Goal: Feedback & Contribution: Contribute content

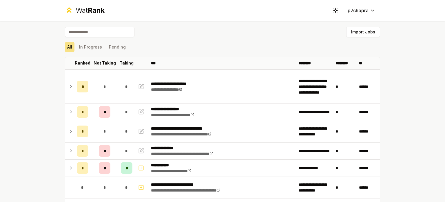
click at [38, 93] on div "**********" at bounding box center [222, 101] width 445 height 202
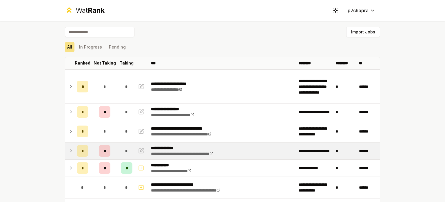
click at [119, 145] on td "*" at bounding box center [127, 150] width 16 height 16
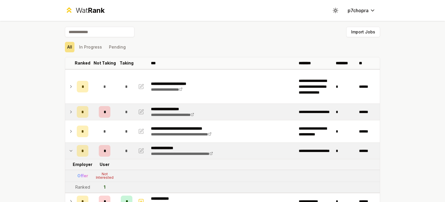
click at [121, 112] on div "*" at bounding box center [127, 112] width 12 height 12
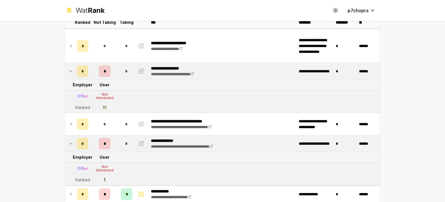
scroll to position [48, 0]
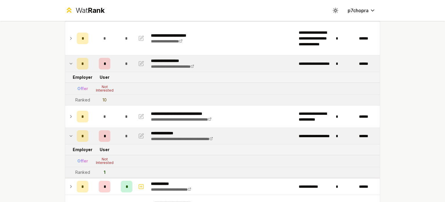
click at [33, 97] on div "**********" at bounding box center [222, 101] width 445 height 202
click at [121, 64] on div "*" at bounding box center [127, 64] width 12 height 12
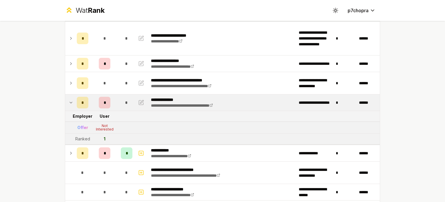
click at [121, 100] on div "*" at bounding box center [127, 103] width 12 height 12
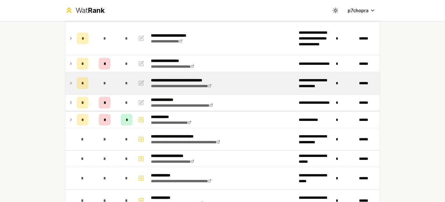
click at [125, 82] on span "*" at bounding box center [126, 83] width 3 height 6
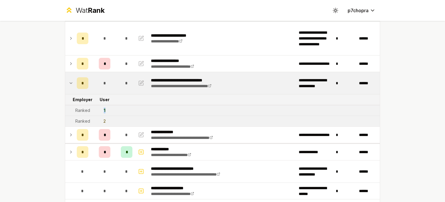
click at [104, 110] on td "1" at bounding box center [105, 110] width 28 height 10
click at [14, 55] on div "**********" at bounding box center [222, 101] width 445 height 202
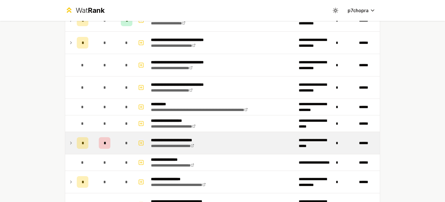
scroll to position [462, 0]
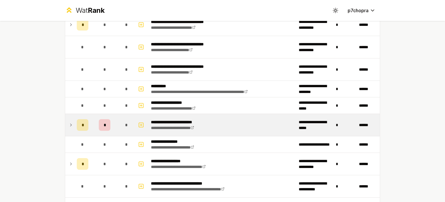
click at [109, 126] on td "*" at bounding box center [105, 125] width 28 height 22
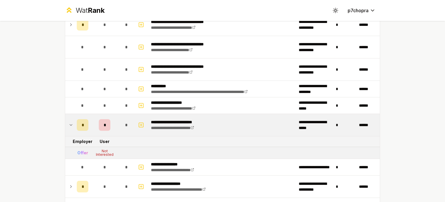
click at [113, 124] on td "*" at bounding box center [105, 125] width 28 height 22
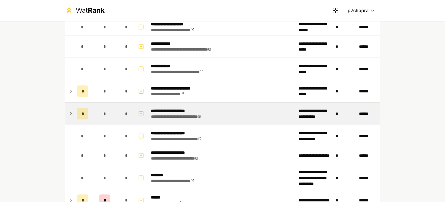
scroll to position [0, 0]
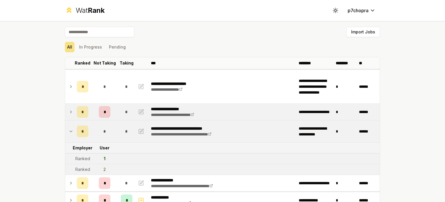
click at [102, 116] on div "*" at bounding box center [105, 112] width 12 height 12
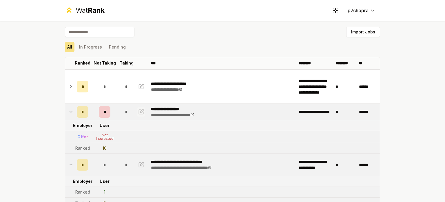
click at [140, 111] on icon "button" at bounding box center [141, 110] width 3 height 3
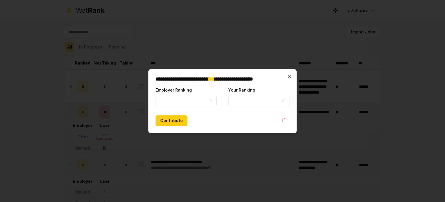
select select "******"
click at [248, 99] on button "10" at bounding box center [259, 100] width 61 height 10
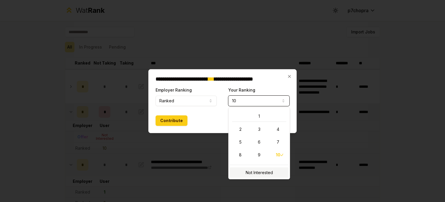
select select "**********"
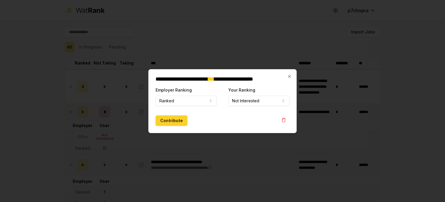
click at [177, 124] on button "Contribute" at bounding box center [172, 120] width 32 height 10
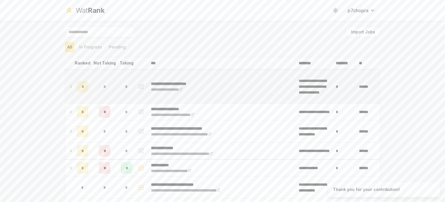
click at [139, 84] on icon "button" at bounding box center [141, 86] width 4 height 4
select select "******"
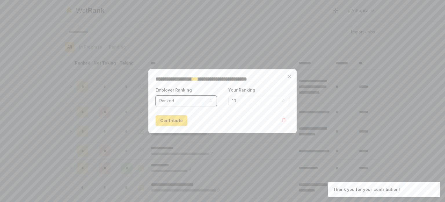
click at [231, 99] on button "10" at bounding box center [259, 100] width 61 height 10
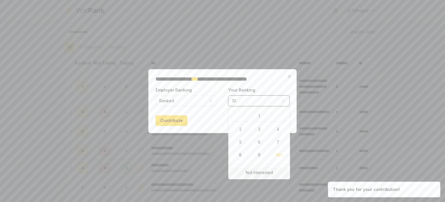
select select "**********"
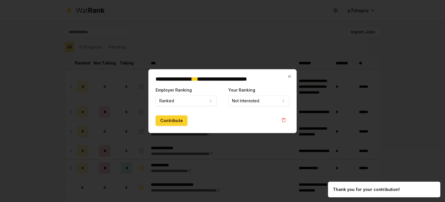
click at [168, 121] on button "Contribute" at bounding box center [172, 120] width 32 height 10
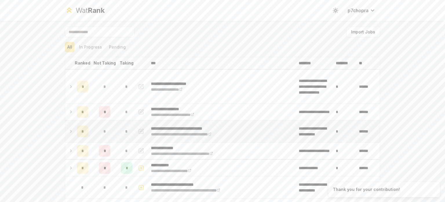
click at [112, 131] on td "*" at bounding box center [105, 131] width 28 height 22
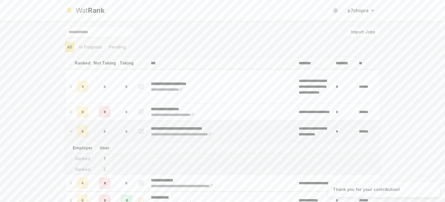
click at [141, 132] on icon "button" at bounding box center [141, 131] width 4 height 4
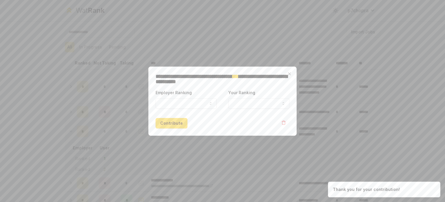
select select "******"
click at [237, 97] on div "**********" at bounding box center [259, 99] width 61 height 20
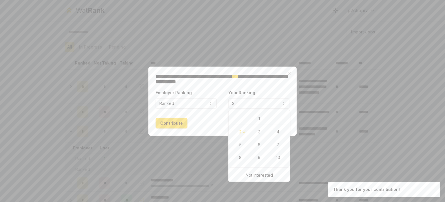
click at [238, 105] on button "2" at bounding box center [259, 103] width 61 height 10
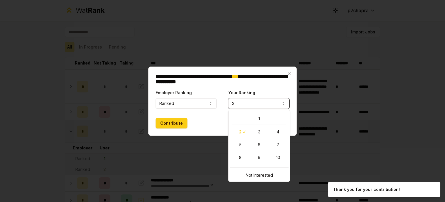
select select "*"
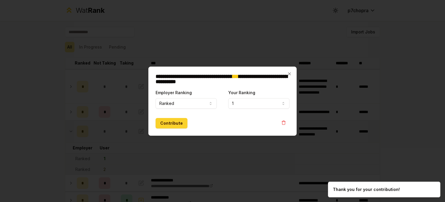
click at [182, 126] on button "Contribute" at bounding box center [172, 123] width 32 height 10
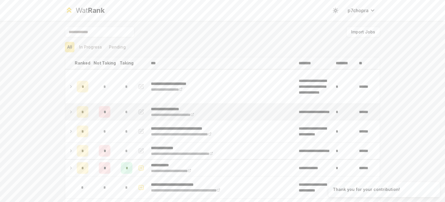
scroll to position [48, 0]
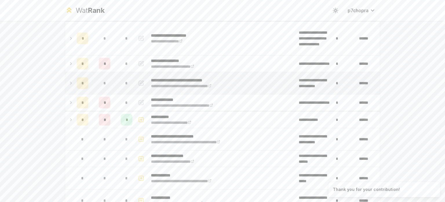
click at [174, 81] on p "**********" at bounding box center [192, 80] width 83 height 6
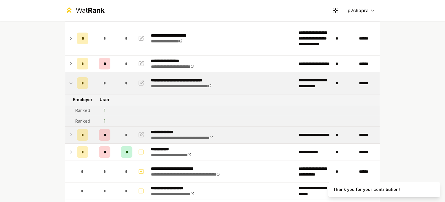
click at [235, 128] on td "**********" at bounding box center [223, 134] width 148 height 16
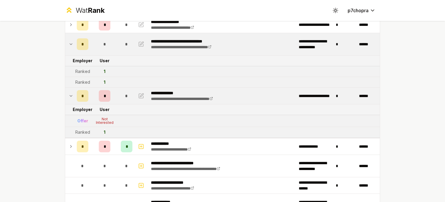
scroll to position [97, 0]
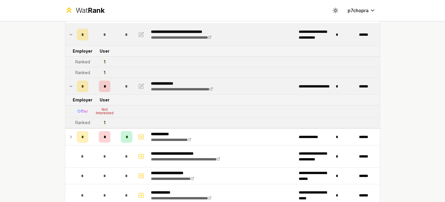
click at [30, 75] on div "**********" at bounding box center [222, 101] width 445 height 202
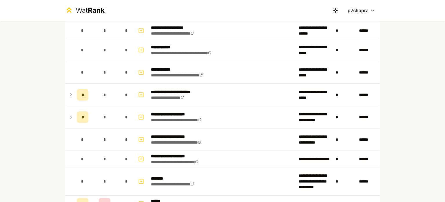
scroll to position [0, 0]
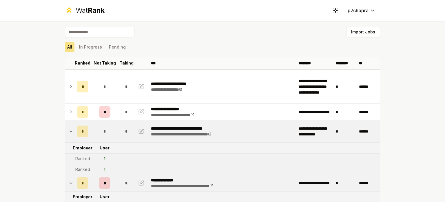
click at [92, 41] on div "All In Progress Pending" at bounding box center [223, 46] width 316 height 15
click at [90, 45] on button "In Progress" at bounding box center [91, 47] width 28 height 10
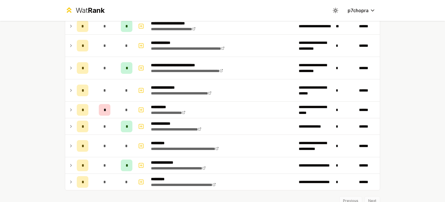
scroll to position [435, 0]
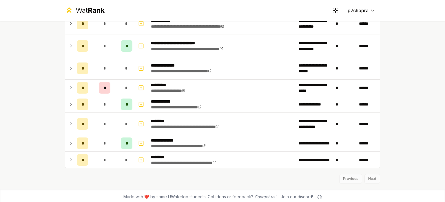
click at [24, 88] on div "**********" at bounding box center [222, 101] width 445 height 202
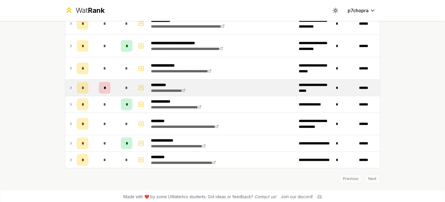
click at [91, 87] on td "*" at bounding box center [105, 87] width 28 height 16
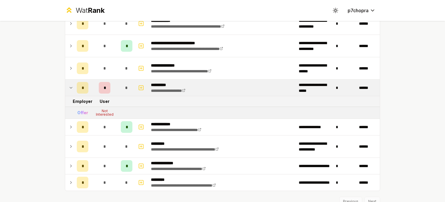
click at [91, 87] on td "*" at bounding box center [105, 87] width 28 height 16
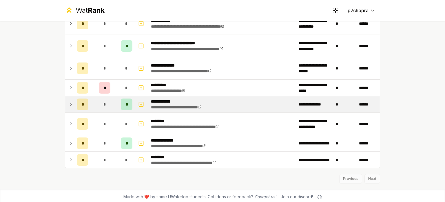
click at [95, 99] on td "*" at bounding box center [105, 104] width 28 height 16
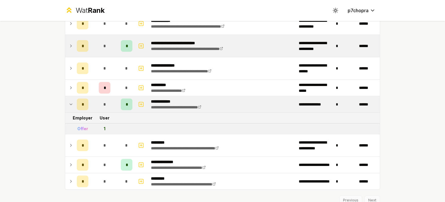
click at [111, 44] on td "*" at bounding box center [105, 46] width 28 height 22
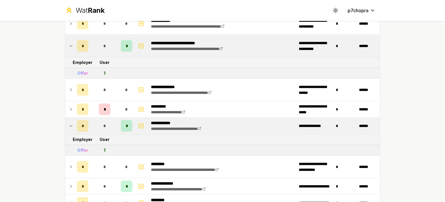
click at [108, 45] on td "*" at bounding box center [105, 46] width 28 height 22
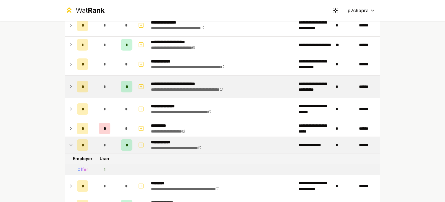
scroll to position [387, 0]
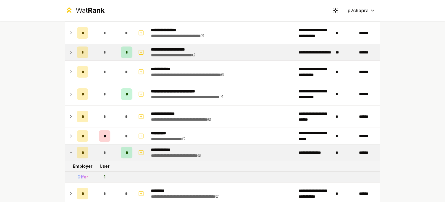
click at [107, 50] on div "*" at bounding box center [105, 52] width 12 height 12
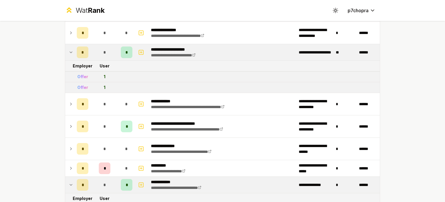
click at [106, 51] on div "*" at bounding box center [105, 52] width 12 height 12
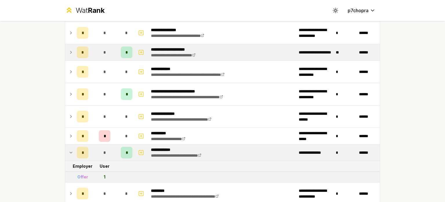
scroll to position [338, 0]
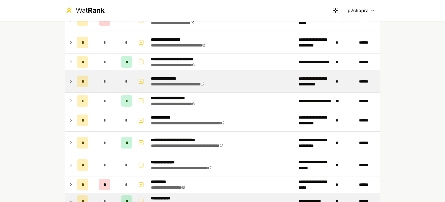
click at [110, 73] on td "*" at bounding box center [105, 81] width 28 height 22
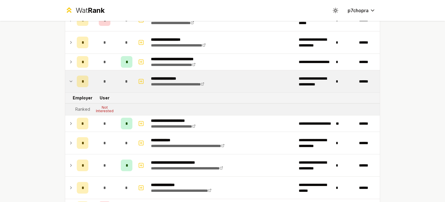
click at [110, 72] on td "*" at bounding box center [105, 81] width 28 height 22
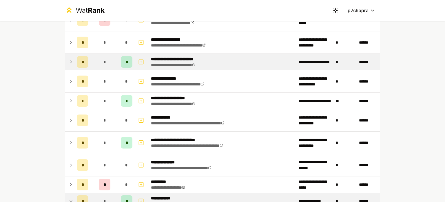
click at [113, 62] on td "*" at bounding box center [105, 62] width 28 height 16
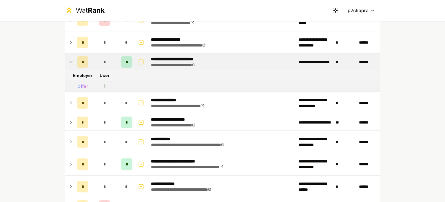
click at [113, 61] on td "*" at bounding box center [105, 62] width 28 height 16
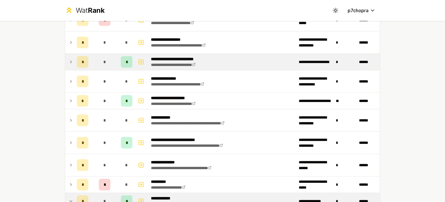
click at [113, 61] on td "*" at bounding box center [105, 62] width 28 height 16
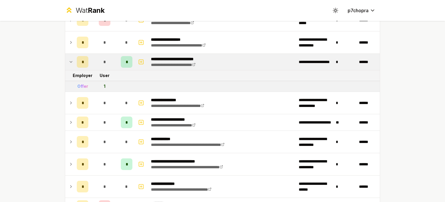
click at [113, 61] on td "*" at bounding box center [105, 62] width 28 height 16
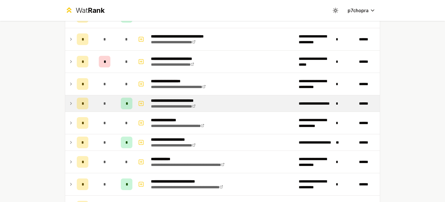
scroll to position [290, 0]
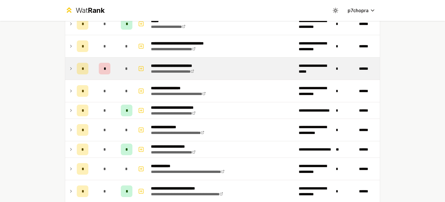
click at [119, 64] on td "*" at bounding box center [127, 68] width 16 height 22
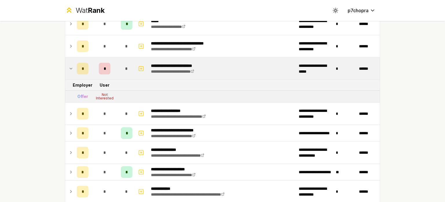
click at [119, 64] on td "*" at bounding box center [127, 68] width 16 height 22
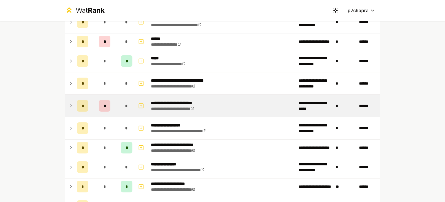
scroll to position [242, 0]
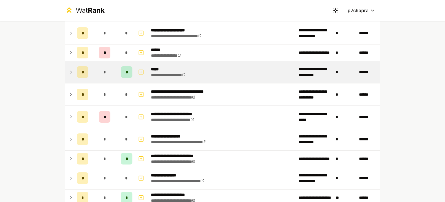
click at [119, 67] on td "*" at bounding box center [127, 72] width 16 height 22
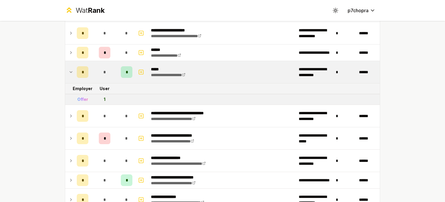
click at [119, 67] on td "*" at bounding box center [127, 72] width 16 height 22
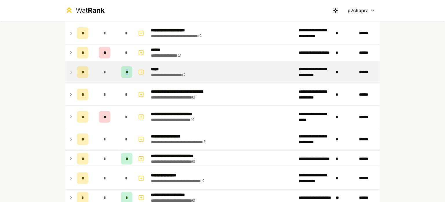
click at [119, 67] on td "*" at bounding box center [127, 72] width 16 height 22
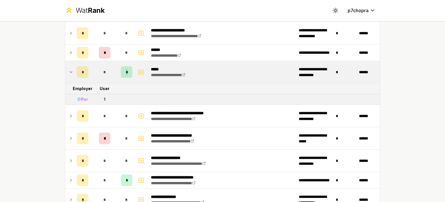
click at [119, 67] on td "*" at bounding box center [127, 72] width 16 height 22
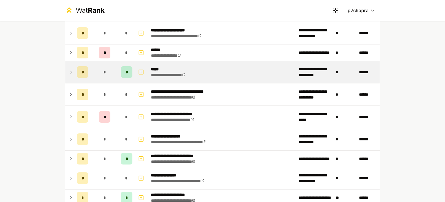
click at [119, 67] on td "*" at bounding box center [127, 72] width 16 height 22
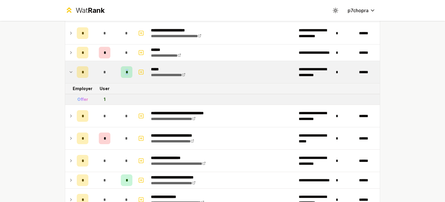
click at [119, 67] on td "*" at bounding box center [127, 72] width 16 height 22
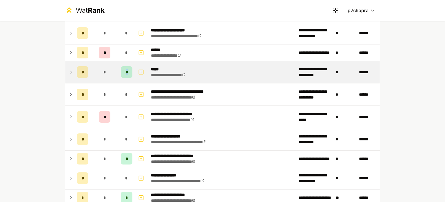
click at [119, 67] on td "*" at bounding box center [127, 72] width 16 height 22
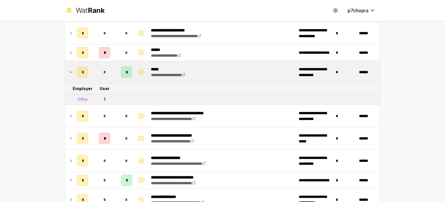
click at [119, 67] on td "*" at bounding box center [127, 72] width 16 height 22
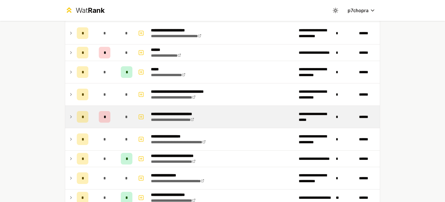
click at [114, 106] on td "*" at bounding box center [105, 117] width 28 height 22
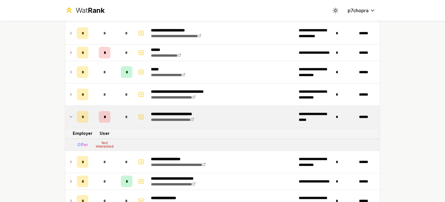
click at [110, 117] on td "*" at bounding box center [105, 117] width 28 height 22
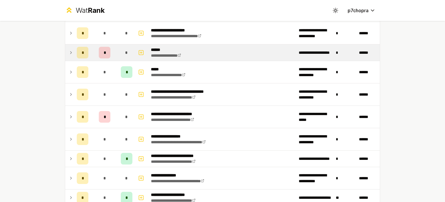
click at [113, 53] on td "*" at bounding box center [105, 52] width 28 height 16
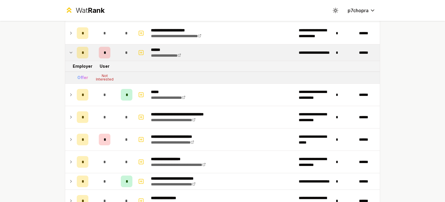
click at [113, 53] on td "*" at bounding box center [105, 52] width 28 height 16
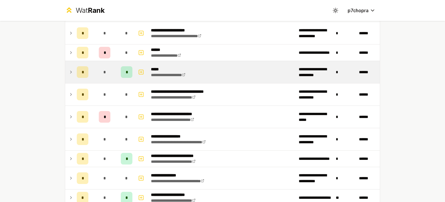
click at [114, 69] on td "*" at bounding box center [105, 72] width 28 height 22
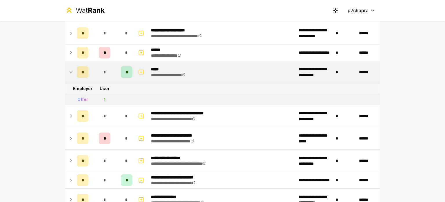
click at [114, 69] on td "*" at bounding box center [105, 72] width 28 height 22
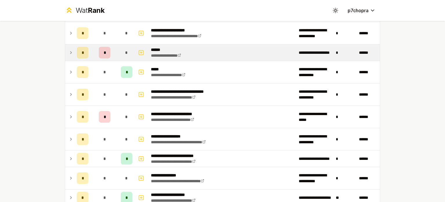
click at [115, 53] on td "*" at bounding box center [105, 52] width 28 height 16
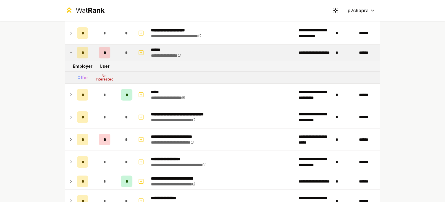
click at [115, 53] on td "*" at bounding box center [105, 52] width 28 height 16
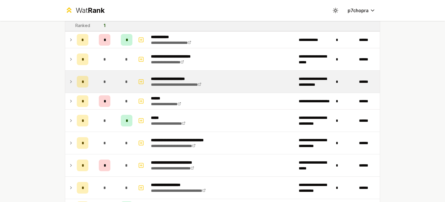
scroll to position [145, 0]
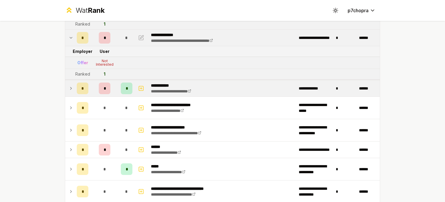
click at [111, 80] on td "*" at bounding box center [105, 88] width 28 height 16
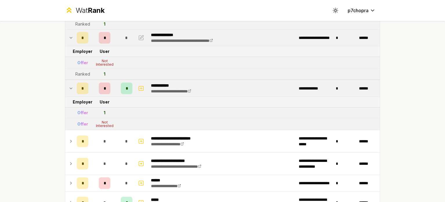
click at [111, 80] on td "*" at bounding box center [105, 88] width 28 height 16
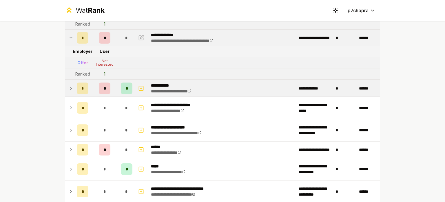
click at [111, 80] on td "*" at bounding box center [105, 88] width 28 height 16
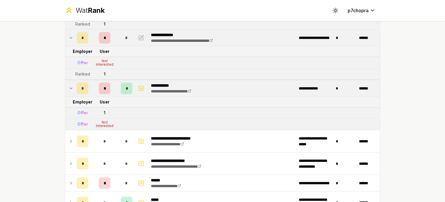
click at [111, 80] on td "*" at bounding box center [105, 88] width 28 height 16
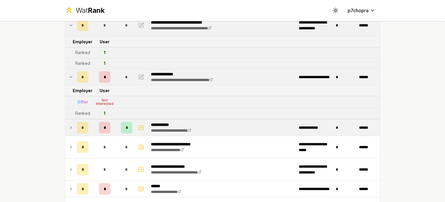
scroll to position [97, 0]
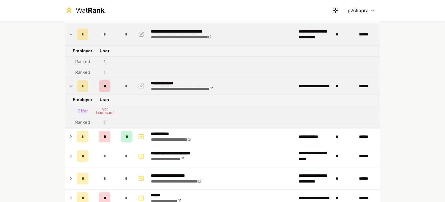
click at [116, 84] on td "*" at bounding box center [105, 86] width 28 height 16
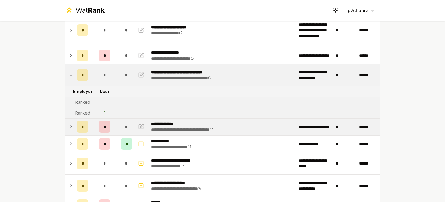
scroll to position [48, 0]
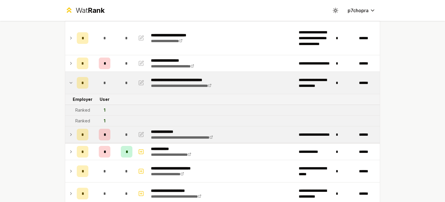
click at [116, 84] on td "*" at bounding box center [105, 83] width 28 height 22
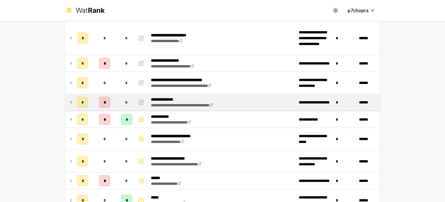
click at [116, 84] on td "*" at bounding box center [105, 83] width 28 height 22
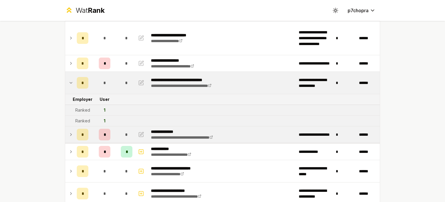
click at [116, 84] on td "*" at bounding box center [105, 83] width 28 height 22
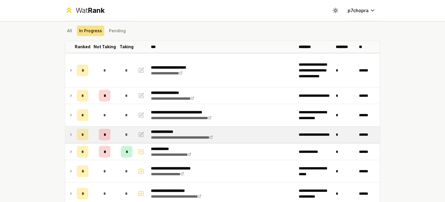
scroll to position [0, 0]
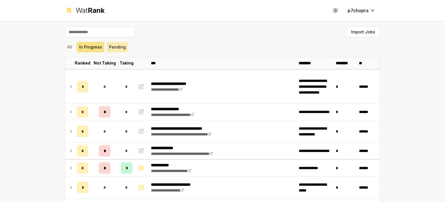
click at [122, 48] on button "Pending" at bounding box center [117, 47] width 21 height 10
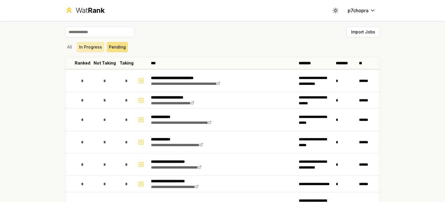
click at [88, 46] on button "In Progress" at bounding box center [91, 47] width 28 height 10
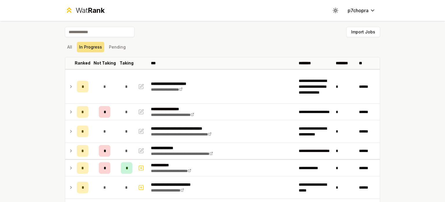
click at [38, 47] on div "**********" at bounding box center [222, 101] width 445 height 202
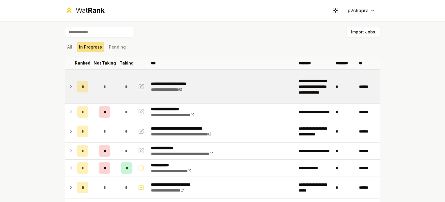
click at [140, 87] on icon "button" at bounding box center [141, 86] width 6 height 7
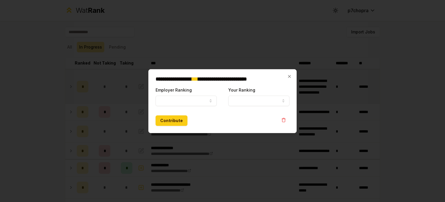
select select "******"
select select
click at [184, 98] on button "Ranked" at bounding box center [186, 100] width 61 height 10
click at [72, 75] on div at bounding box center [222, 101] width 445 height 202
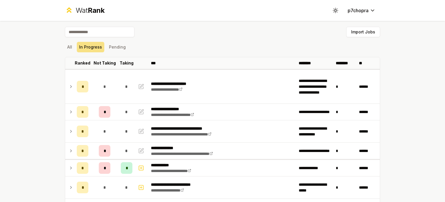
click at [24, 61] on div "**********" at bounding box center [222, 101] width 445 height 202
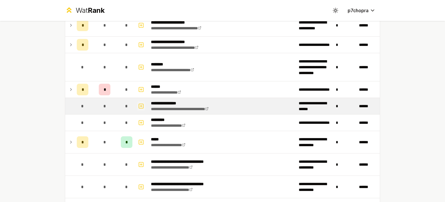
scroll to position [483, 0]
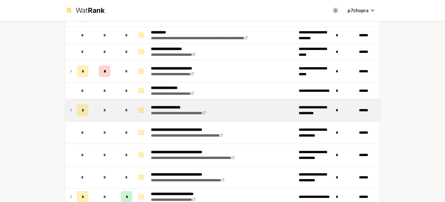
click at [87, 100] on td "*" at bounding box center [83, 110] width 16 height 22
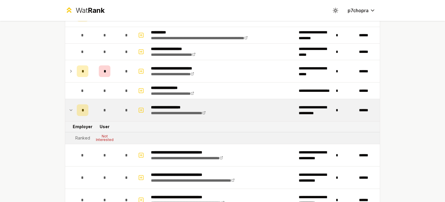
click at [87, 100] on td "*" at bounding box center [83, 110] width 16 height 22
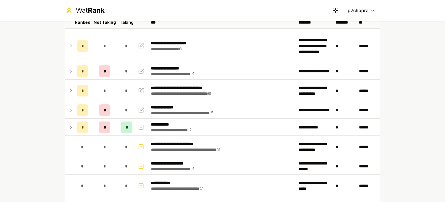
scroll to position [48, 0]
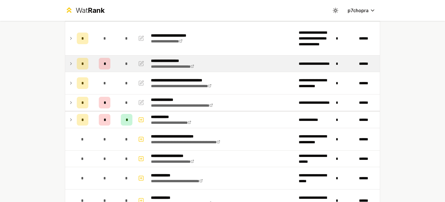
click at [135, 58] on td at bounding box center [142, 63] width 14 height 16
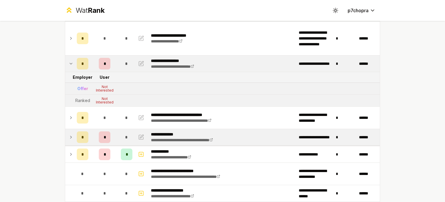
click at [128, 133] on div "*" at bounding box center [127, 137] width 12 height 12
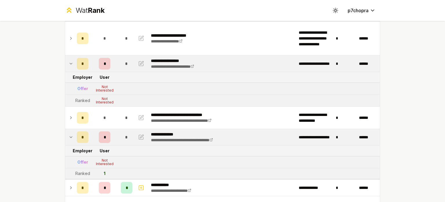
click at [128, 133] on div "*" at bounding box center [127, 137] width 12 height 12
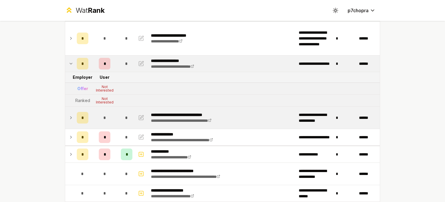
click at [129, 124] on td "*" at bounding box center [127, 117] width 16 height 22
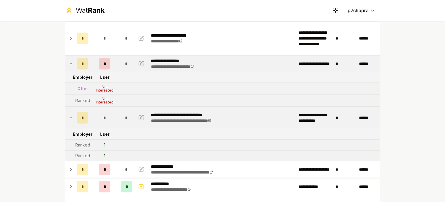
click at [129, 124] on td "*" at bounding box center [127, 117] width 16 height 22
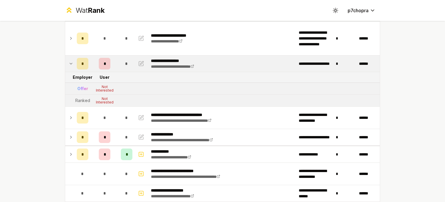
click at [126, 61] on div "*" at bounding box center [127, 64] width 12 height 12
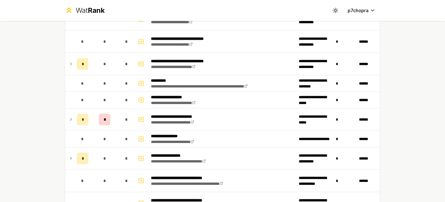
scroll to position [338, 0]
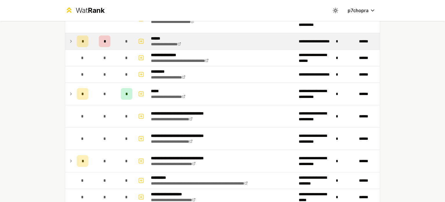
click at [128, 90] on div "*" at bounding box center [127, 94] width 12 height 12
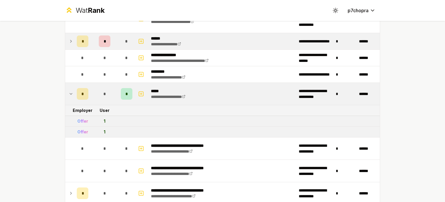
click at [128, 90] on div "*" at bounding box center [127, 94] width 12 height 12
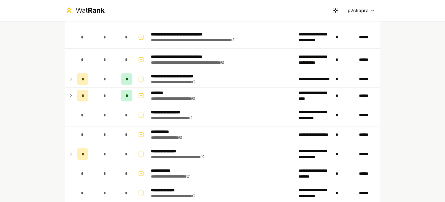
scroll to position [628, 0]
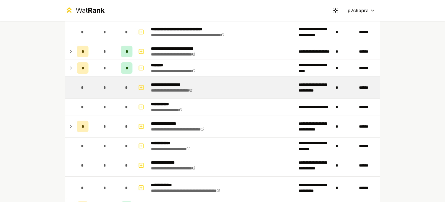
click at [128, 76] on td "*" at bounding box center [127, 87] width 16 height 22
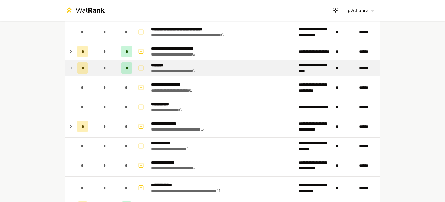
click at [128, 66] on div "*" at bounding box center [127, 68] width 12 height 12
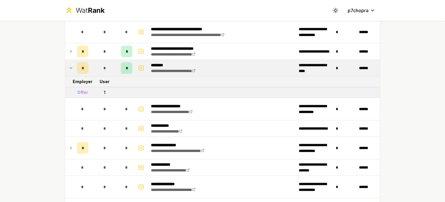
click at [128, 66] on div "*" at bounding box center [127, 68] width 12 height 12
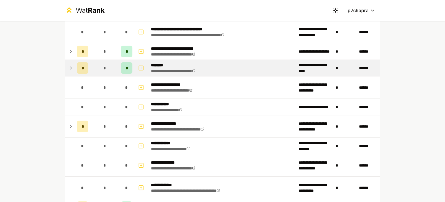
scroll to position [773, 0]
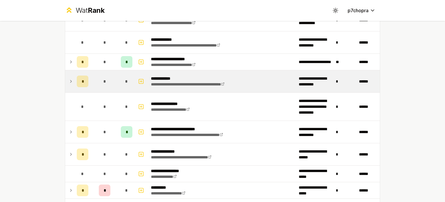
click at [121, 78] on div "*" at bounding box center [127, 81] width 12 height 12
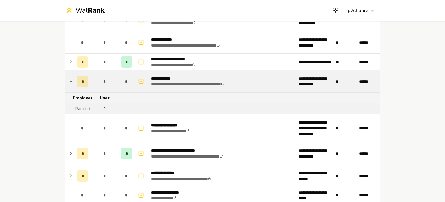
click at [121, 78] on div "*" at bounding box center [127, 81] width 12 height 12
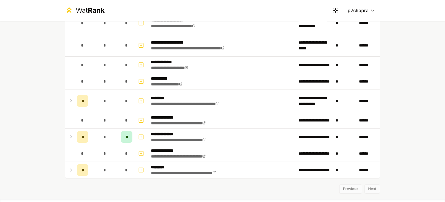
scroll to position [1024, 0]
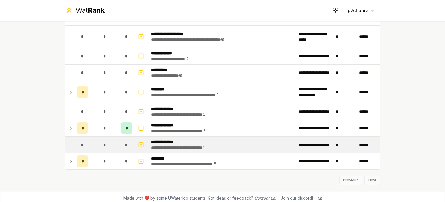
click at [136, 136] on td at bounding box center [142, 144] width 14 height 16
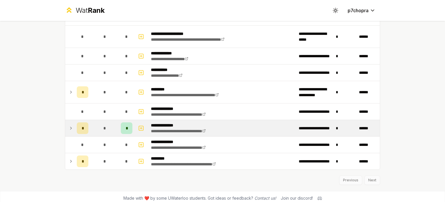
click at [123, 129] on div "*" at bounding box center [127, 128] width 12 height 12
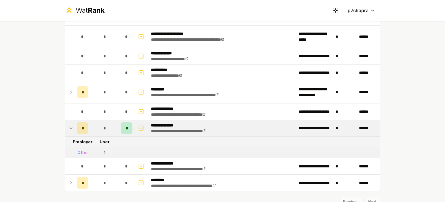
click at [123, 128] on div "*" at bounding box center [127, 128] width 12 height 12
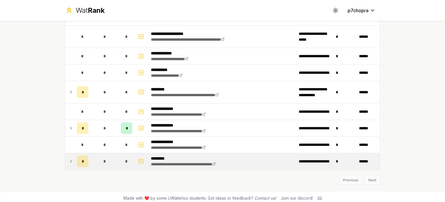
click at [121, 156] on div "*" at bounding box center [127, 161] width 12 height 12
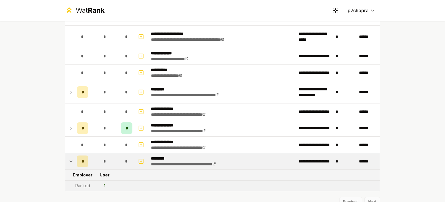
click at [121, 156] on div "*" at bounding box center [127, 161] width 12 height 12
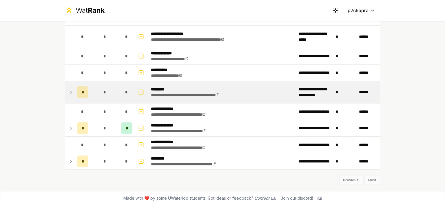
click at [122, 88] on div "*" at bounding box center [127, 92] width 12 height 12
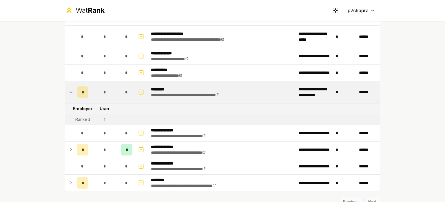
click at [122, 88] on div "*" at bounding box center [127, 92] width 12 height 12
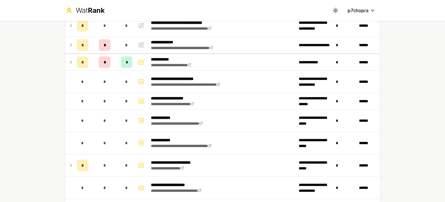
scroll to position [0, 0]
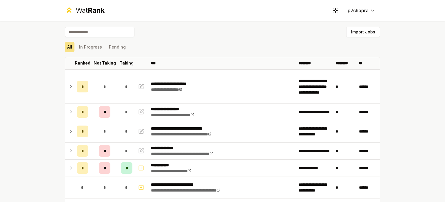
click at [35, 75] on div "**********" at bounding box center [222, 101] width 445 height 202
